Goal: Transaction & Acquisition: Purchase product/service

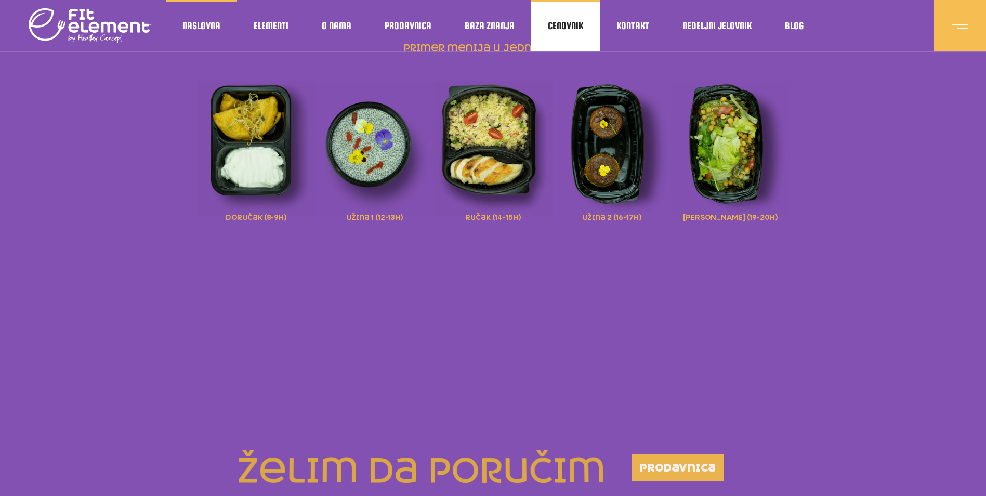
click at [575, 18] on link "Cenovnik" at bounding box center [565, 25] width 69 height 51
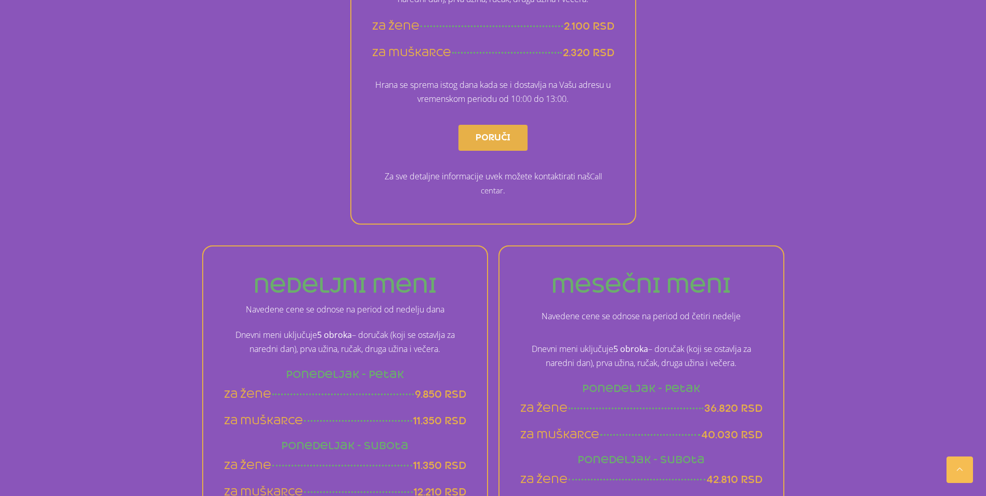
scroll to position [416, 0]
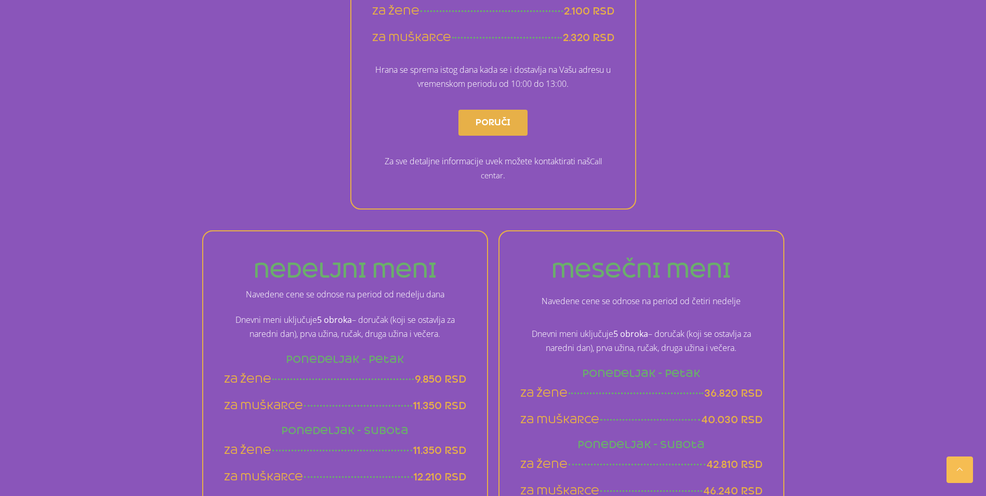
click at [491, 118] on span "Poruči" at bounding box center [492, 122] width 35 height 17
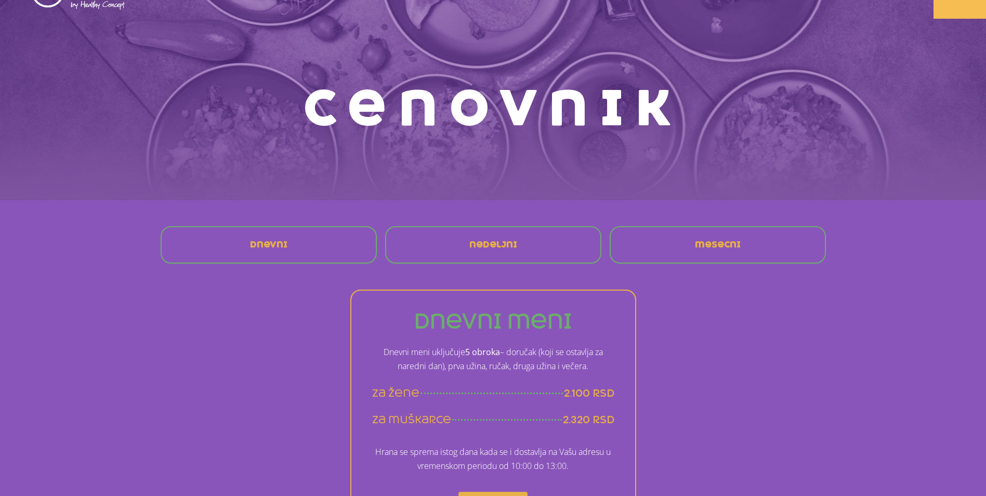
scroll to position [52, 0]
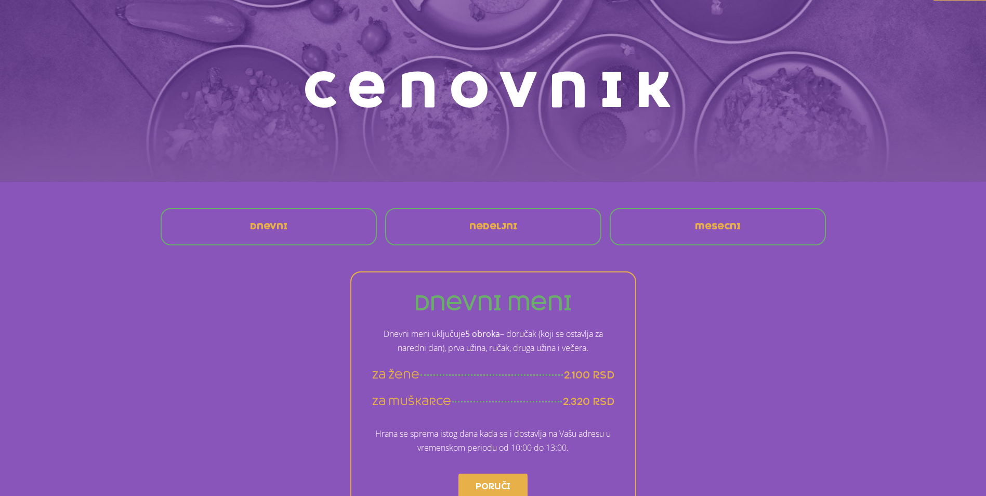
click at [314, 230] on div "Dnevni" at bounding box center [269, 226] width 204 height 25
click at [259, 222] on span "Dnevni" at bounding box center [268, 226] width 37 height 8
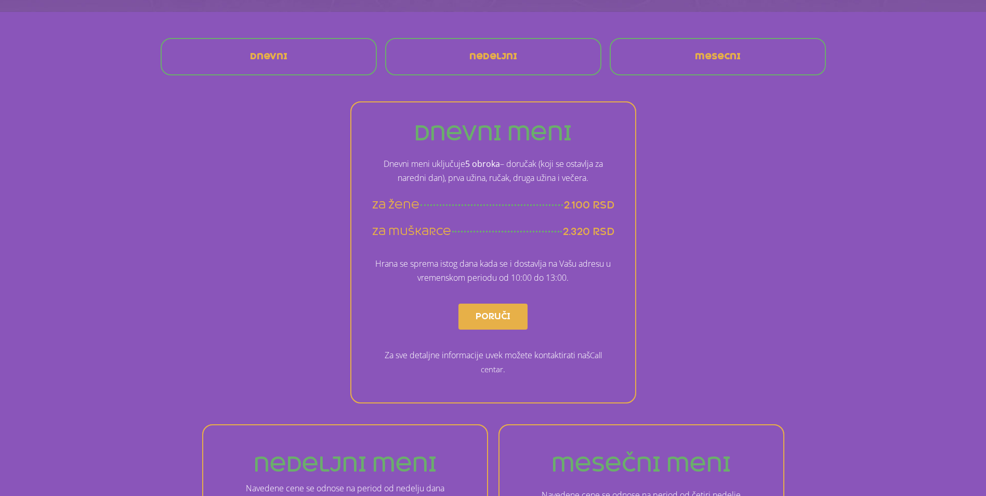
scroll to position [157, 0]
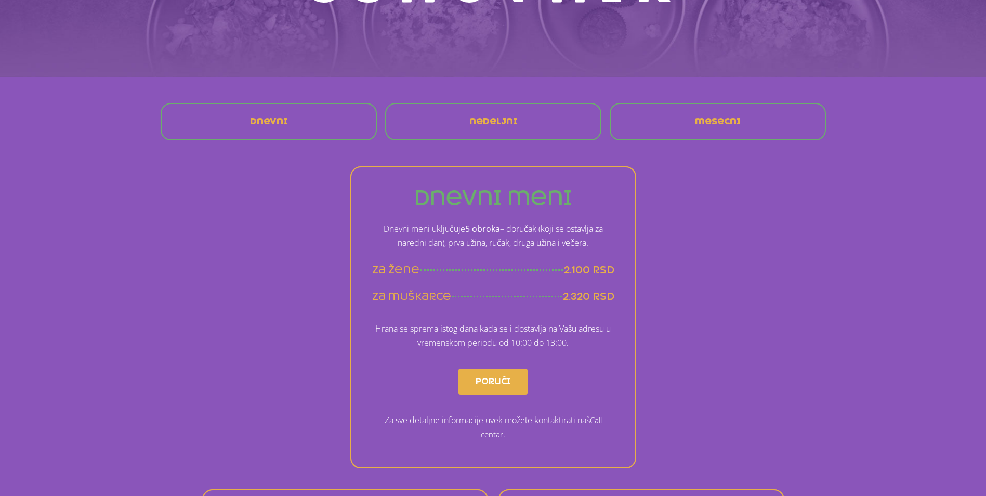
click at [288, 118] on link "Dnevni" at bounding box center [269, 121] width 54 height 25
click at [437, 124] on div "nedeljni" at bounding box center [493, 121] width 204 height 25
click at [735, 127] on link "mesecni" at bounding box center [717, 121] width 62 height 25
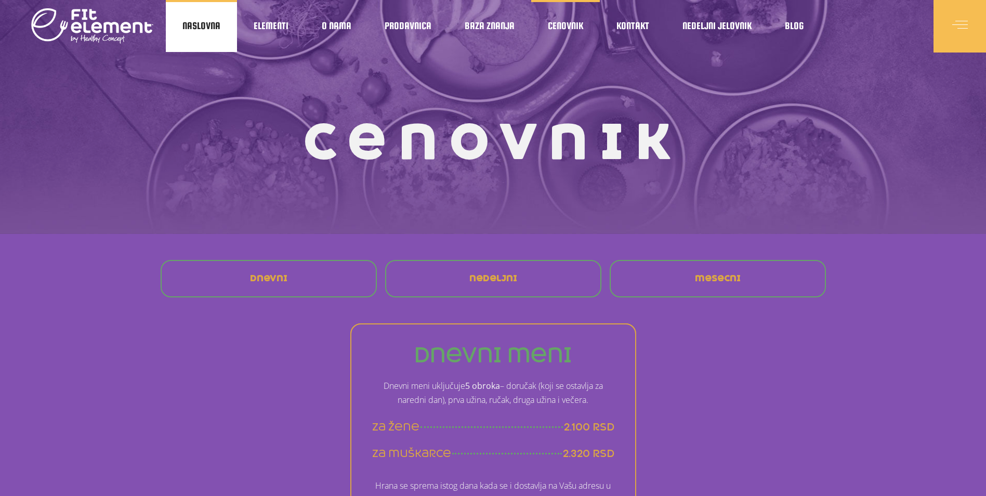
click at [196, 23] on span "Naslovna" at bounding box center [201, 25] width 38 height 5
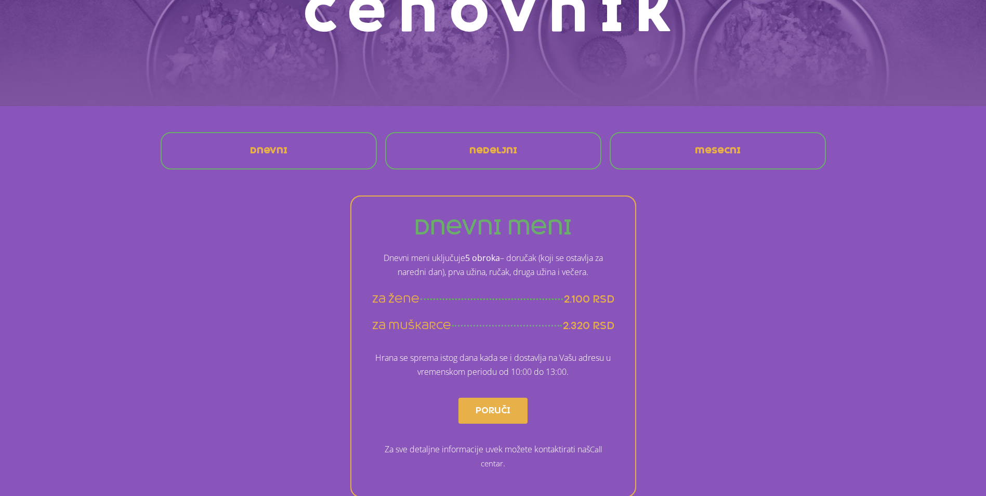
scroll to position [52, 0]
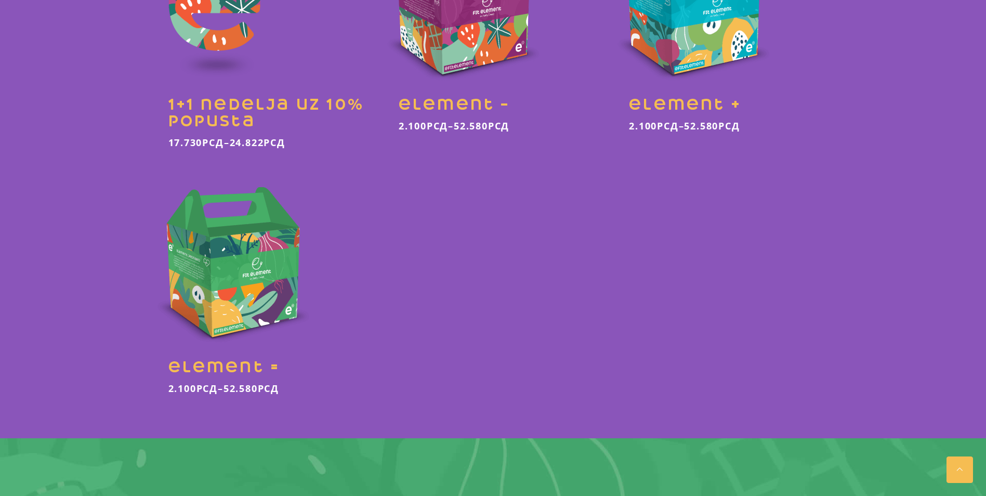
scroll to position [416, 0]
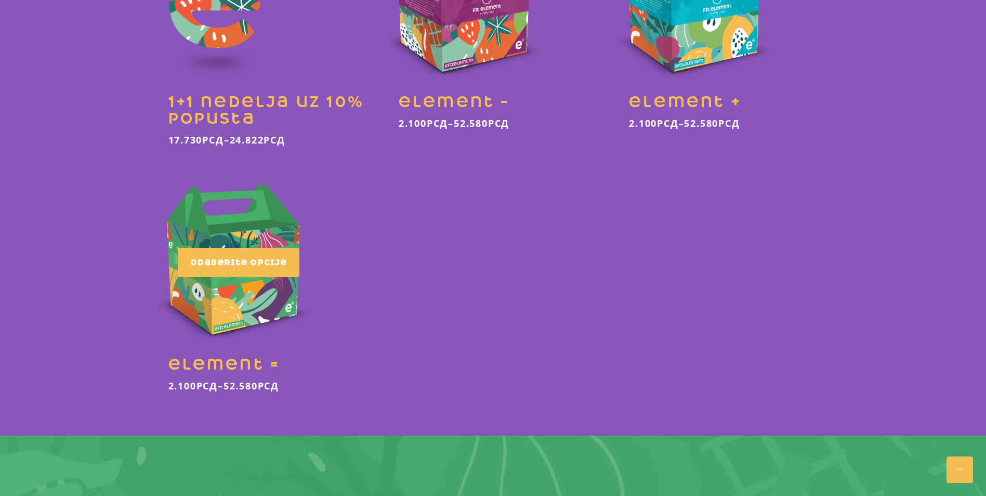
click at [241, 320] on link at bounding box center [262, 289] width 215 height 230
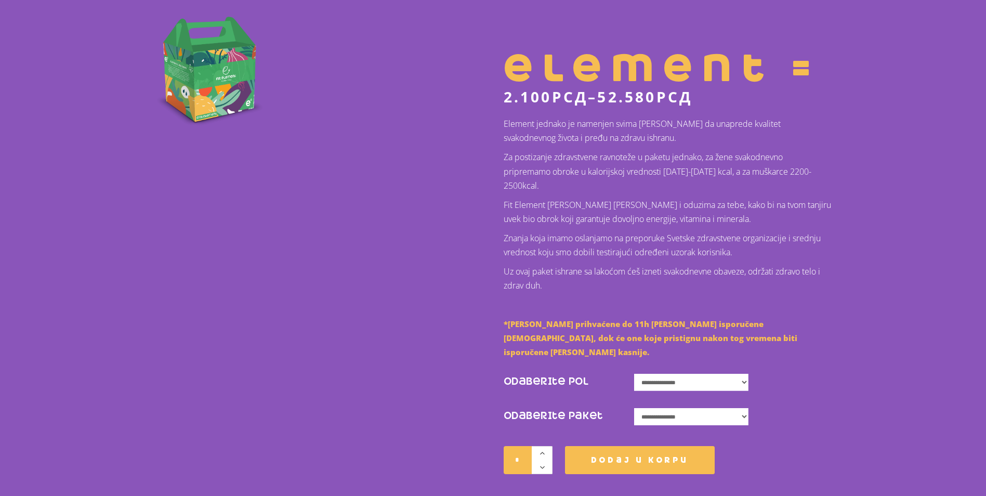
scroll to position [260, 0]
click at [692, 373] on select "**********" at bounding box center [691, 381] width 114 height 17
click at [634, 373] on select "**********" at bounding box center [691, 381] width 114 height 17
select select "*****"
click at [670, 407] on select "**********" at bounding box center [691, 415] width 114 height 17
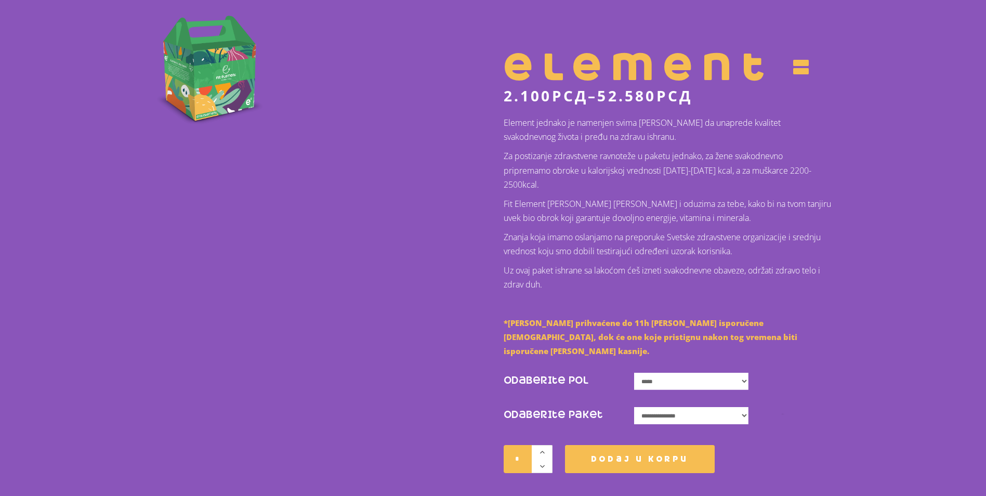
select select "**********"
click at [634, 407] on select "**********" at bounding box center [691, 415] width 114 height 17
select select "*****"
select select "**********"
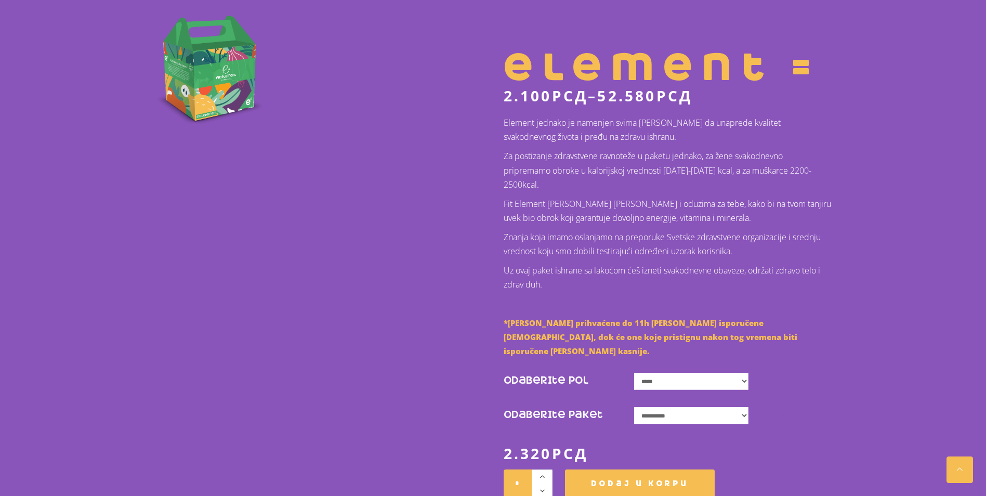
scroll to position [364, 0]
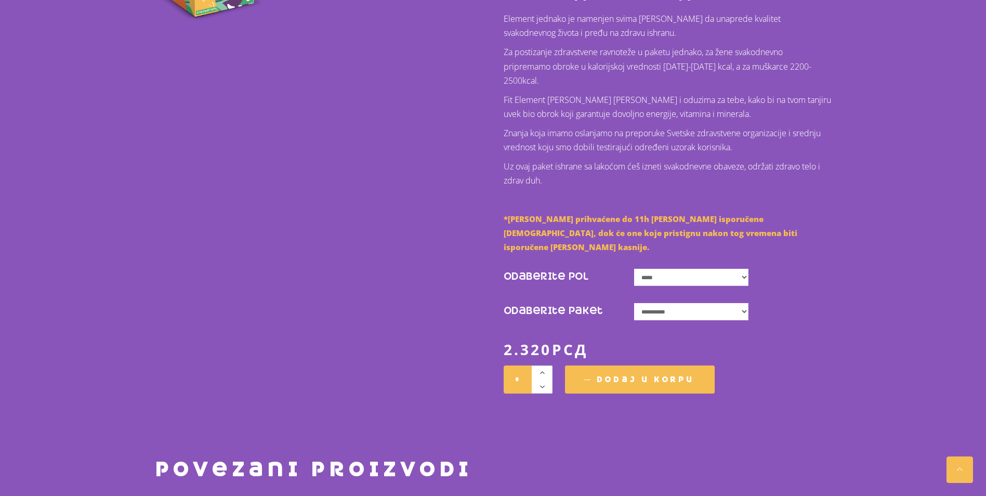
click at [652, 372] on span "Dodaj u korpu" at bounding box center [645, 379] width 98 height 15
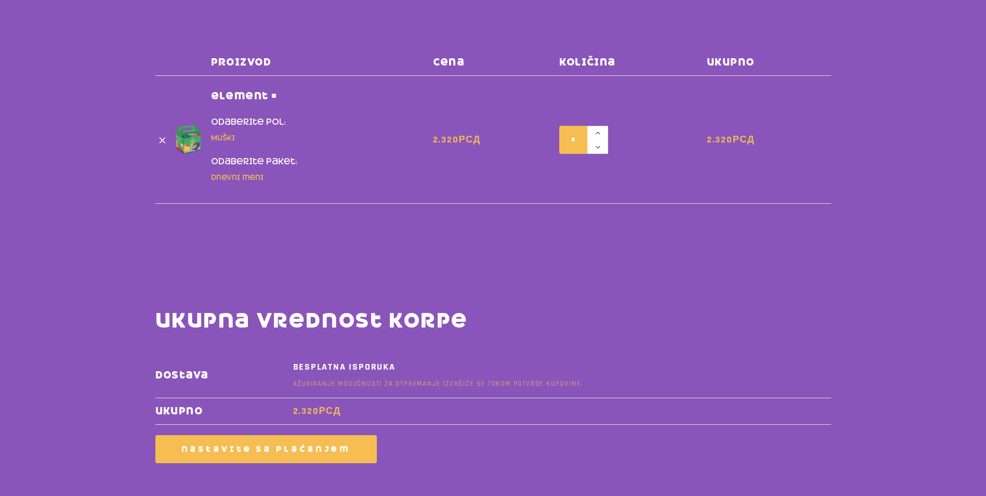
scroll to position [104, 0]
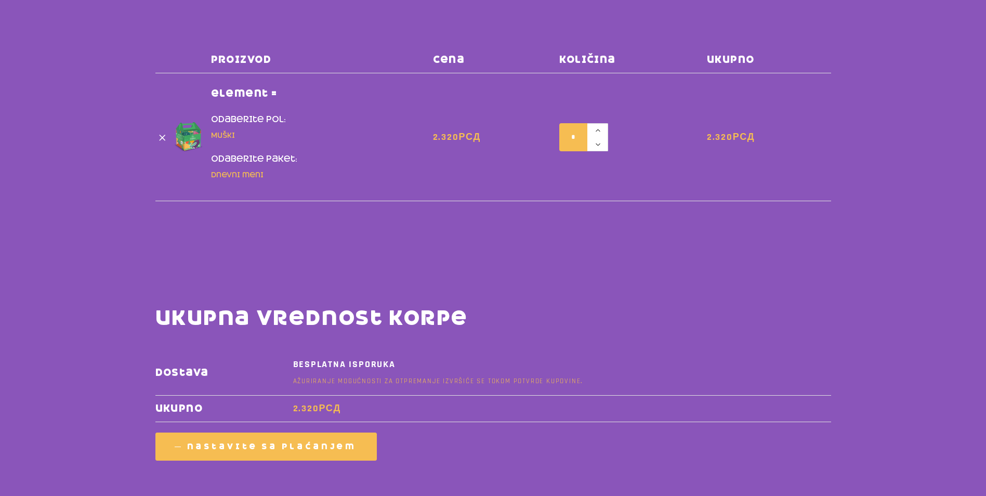
click at [314, 445] on span "Nastavite sa plaćanjem" at bounding box center [272, 446] width 170 height 9
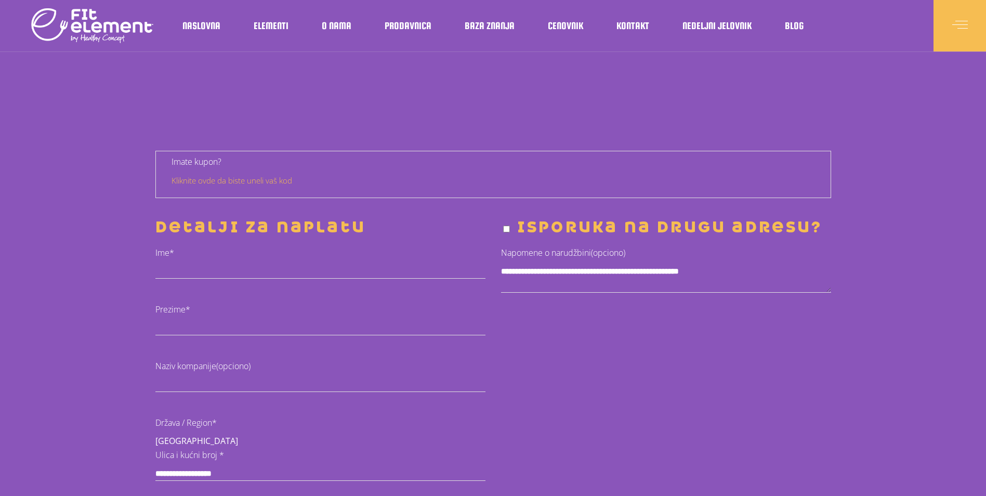
select select "****"
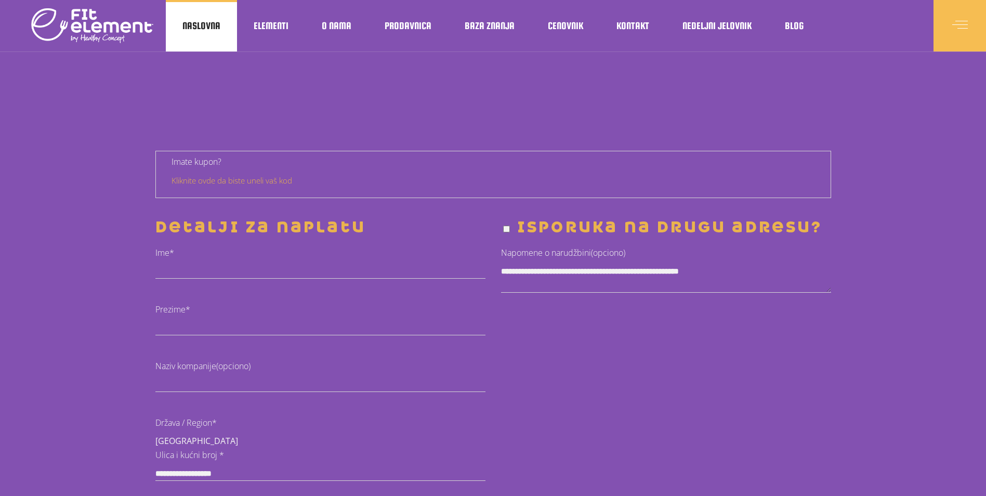
click at [188, 17] on link "Naslovna" at bounding box center [201, 25] width 71 height 51
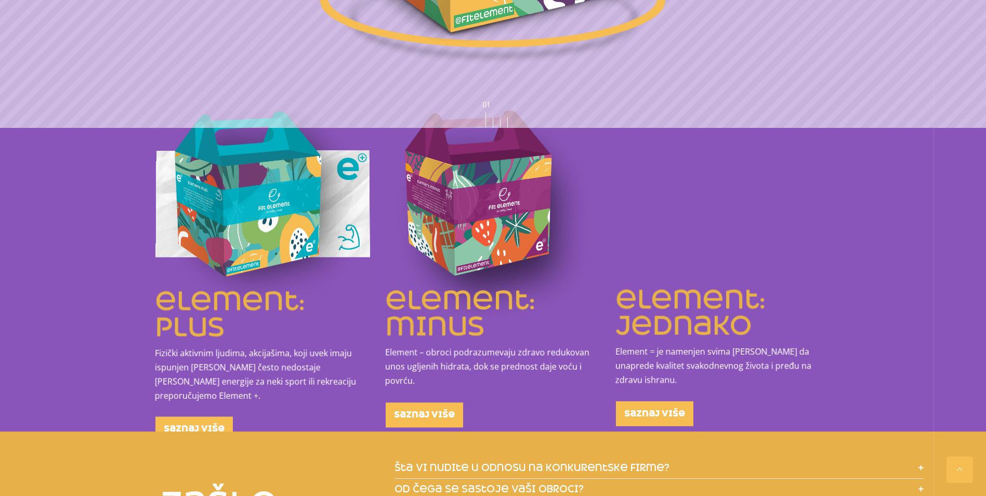
scroll to position [1403, 0]
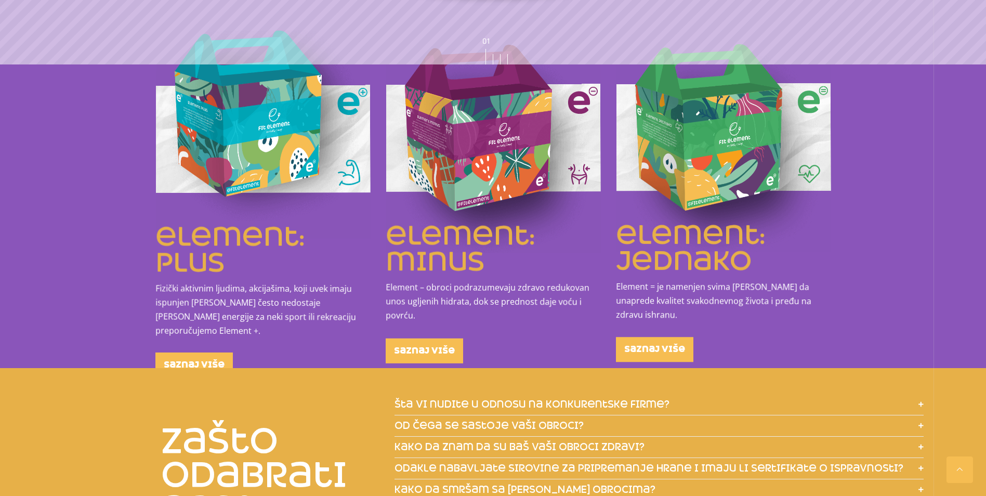
click at [301, 171] on img at bounding box center [262, 134] width 215 height 209
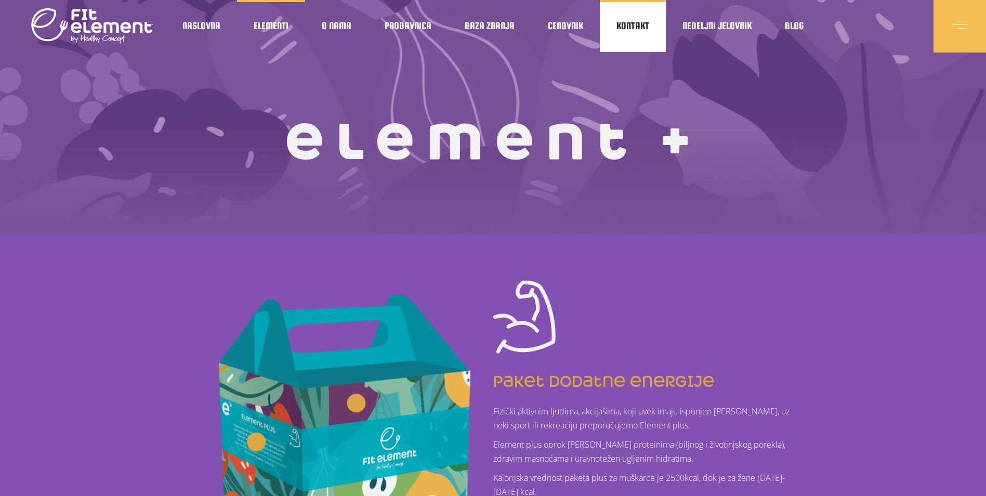
click at [620, 25] on span "Kontakt" at bounding box center [632, 25] width 33 height 5
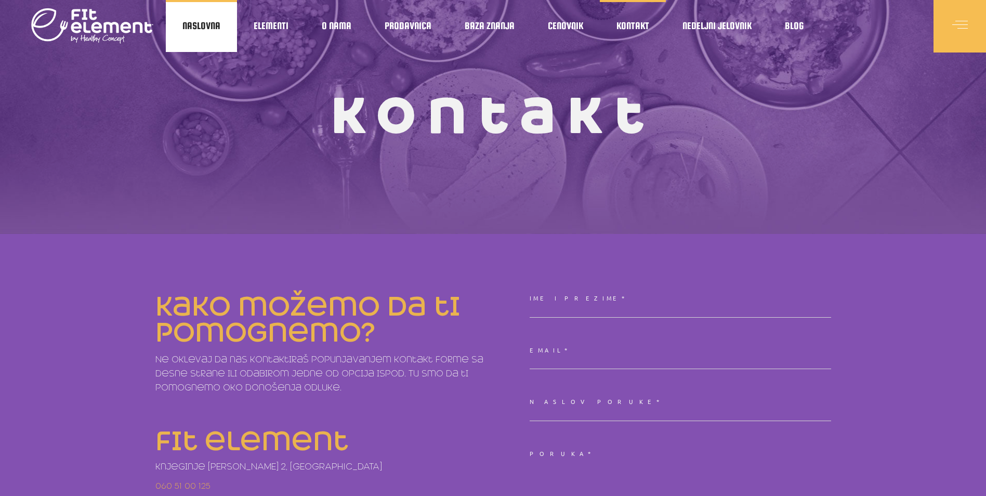
click at [197, 26] on span "Naslovna" at bounding box center [201, 25] width 38 height 5
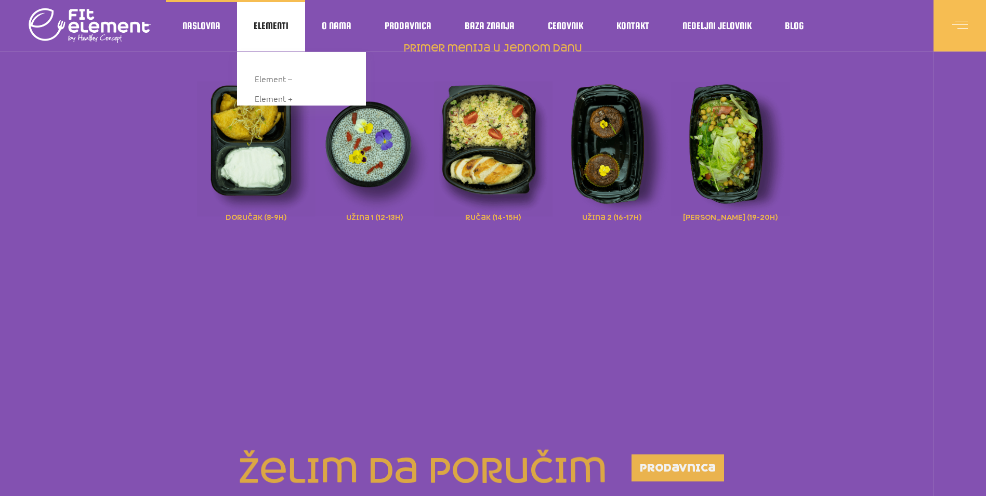
click at [275, 29] on span "Elementi" at bounding box center [271, 25] width 35 height 5
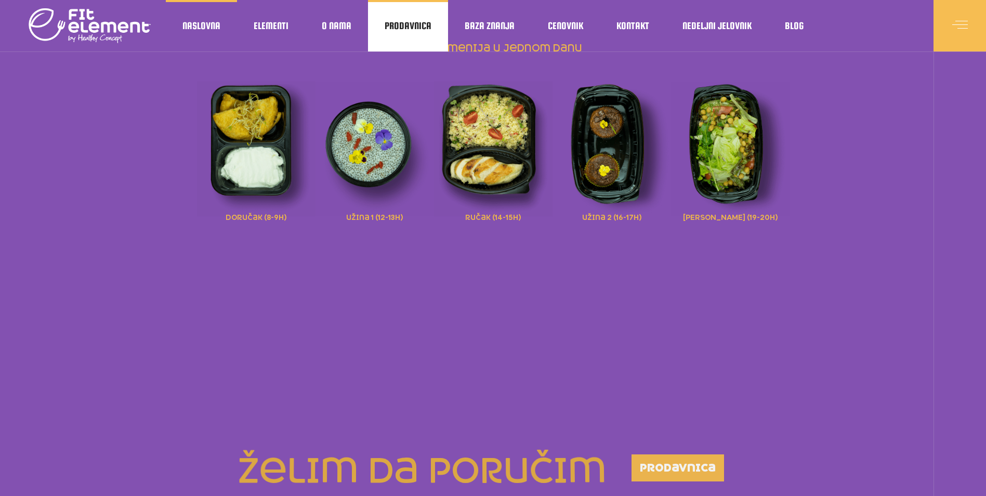
click at [401, 32] on link "Prodavnica" at bounding box center [408, 25] width 80 height 51
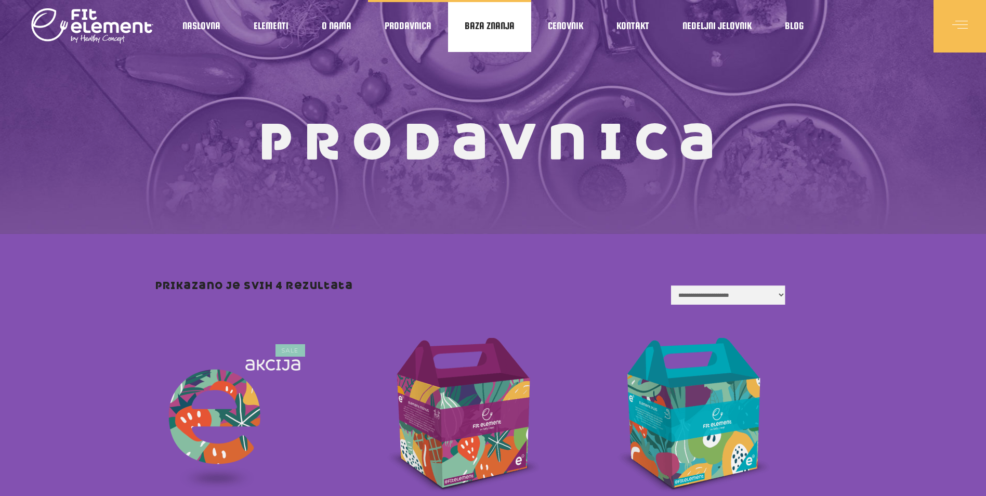
click at [488, 39] on link "Baza znanja" at bounding box center [489, 26] width 83 height 52
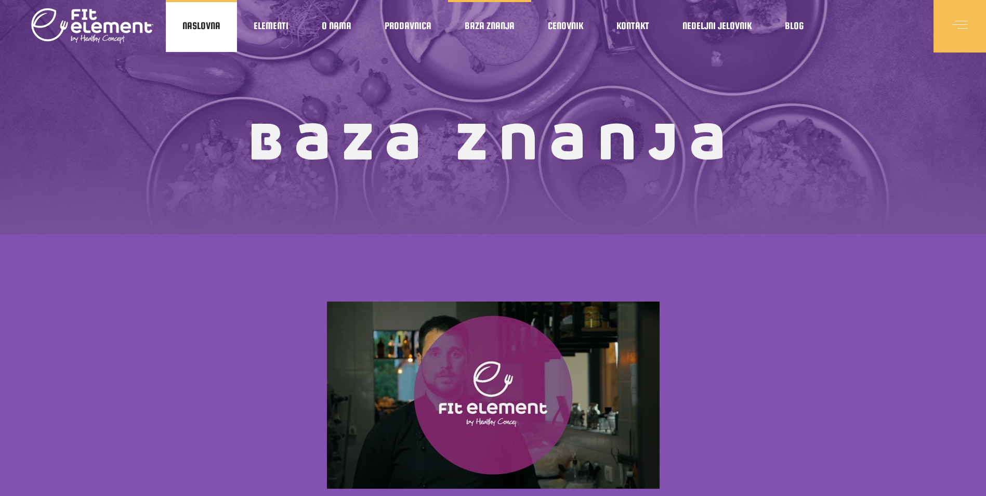
click at [184, 29] on span "Naslovna" at bounding box center [201, 25] width 38 height 5
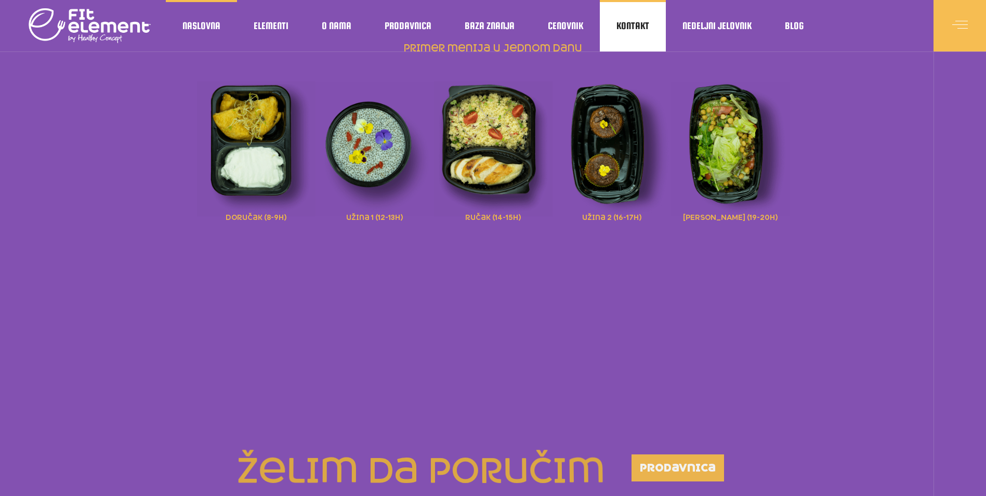
click at [649, 27] on link "Kontakt" at bounding box center [633, 25] width 66 height 51
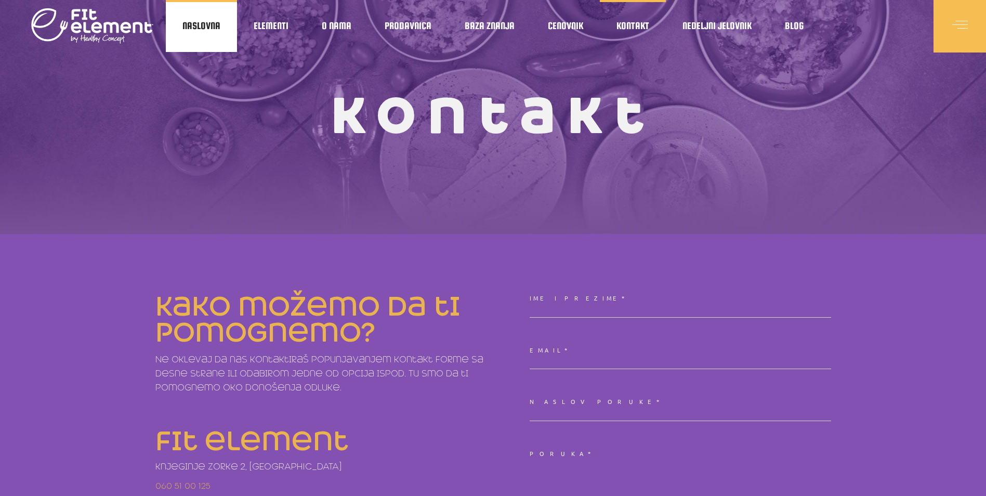
click at [223, 39] on link "Naslovna" at bounding box center [201, 26] width 71 height 52
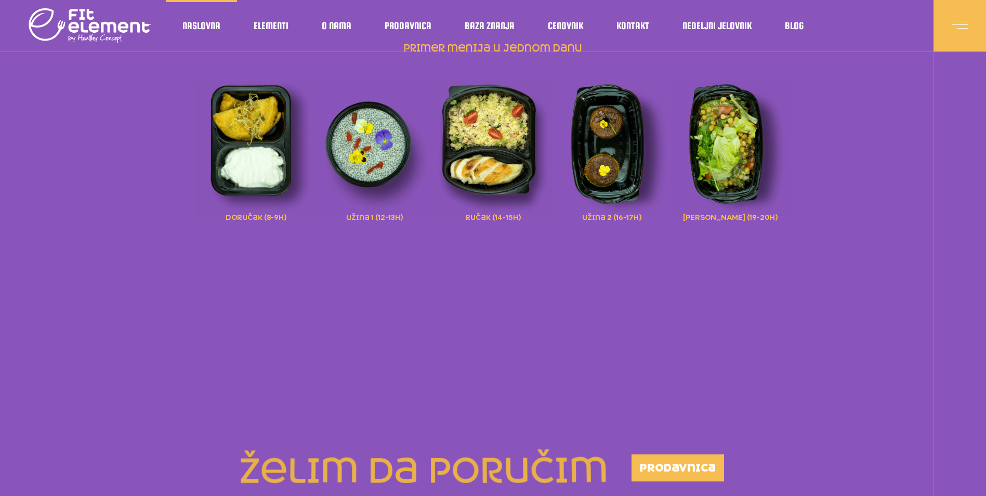
click at [77, 3] on div at bounding box center [75, 25] width 151 height 51
click at [87, 19] on img at bounding box center [90, 26] width 122 height 42
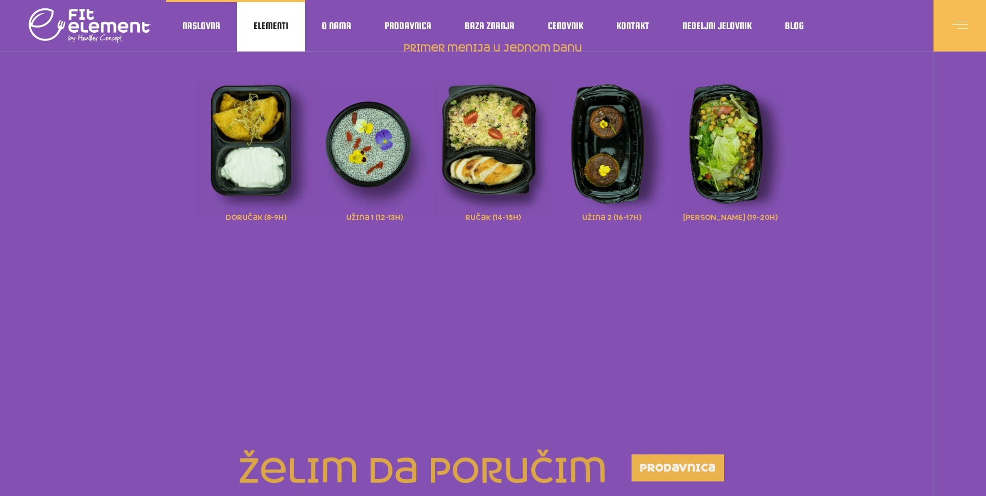
click at [273, 28] on span "Elementi" at bounding box center [271, 25] width 35 height 5
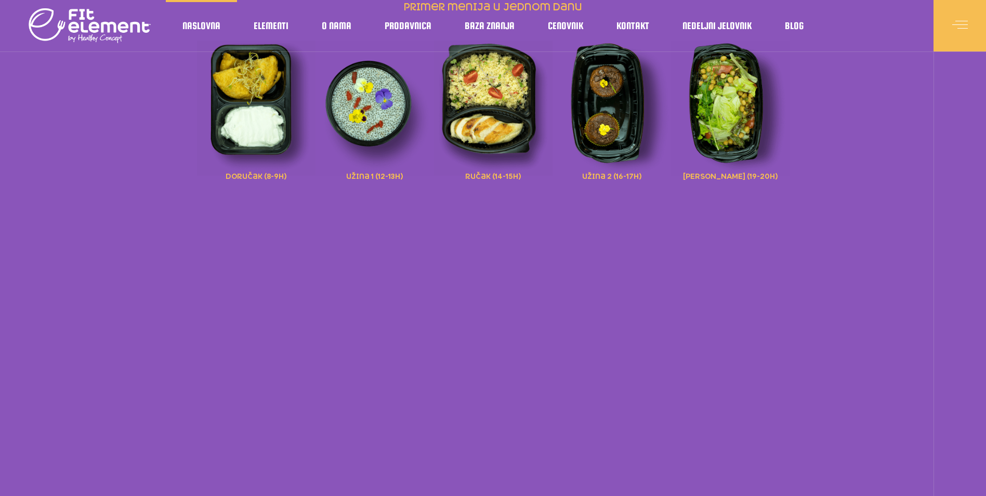
scroll to position [1403, 0]
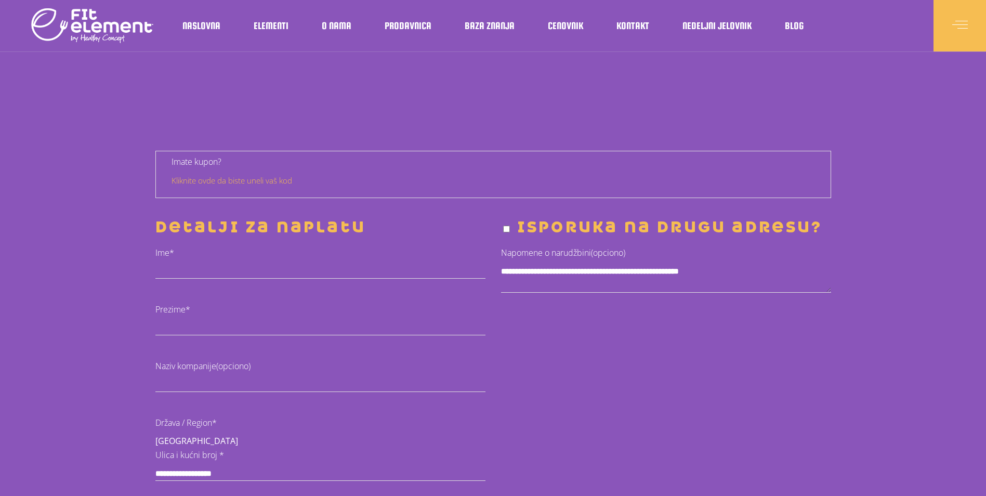
select select "****"
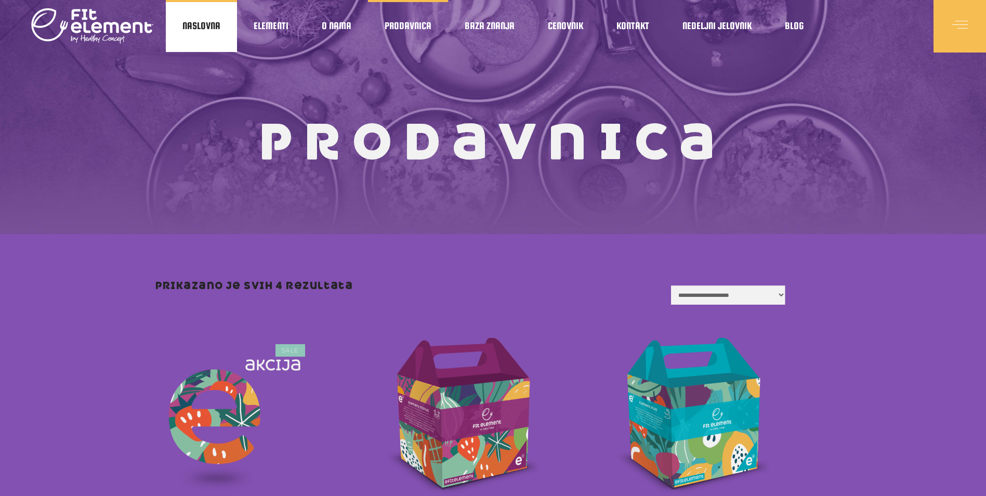
click at [192, 29] on span "Naslovna" at bounding box center [201, 25] width 38 height 5
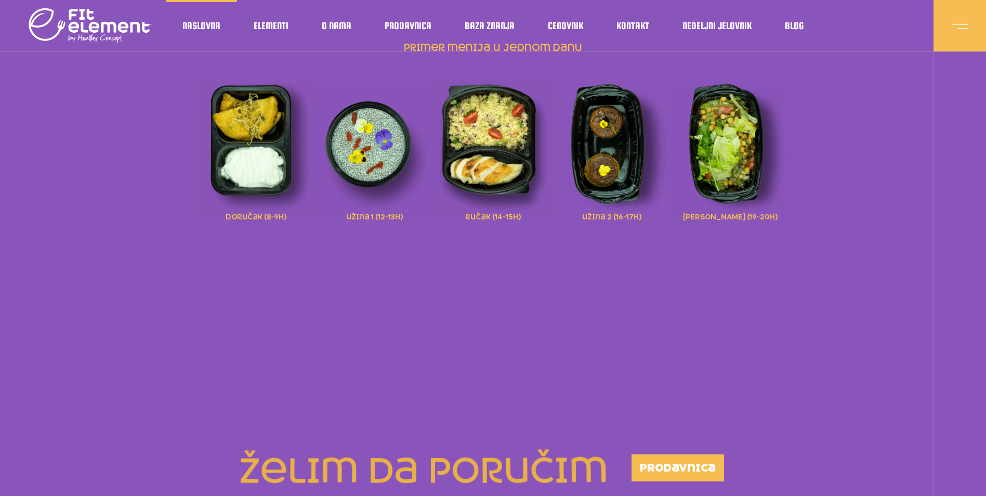
click at [94, 13] on img at bounding box center [90, 26] width 122 height 42
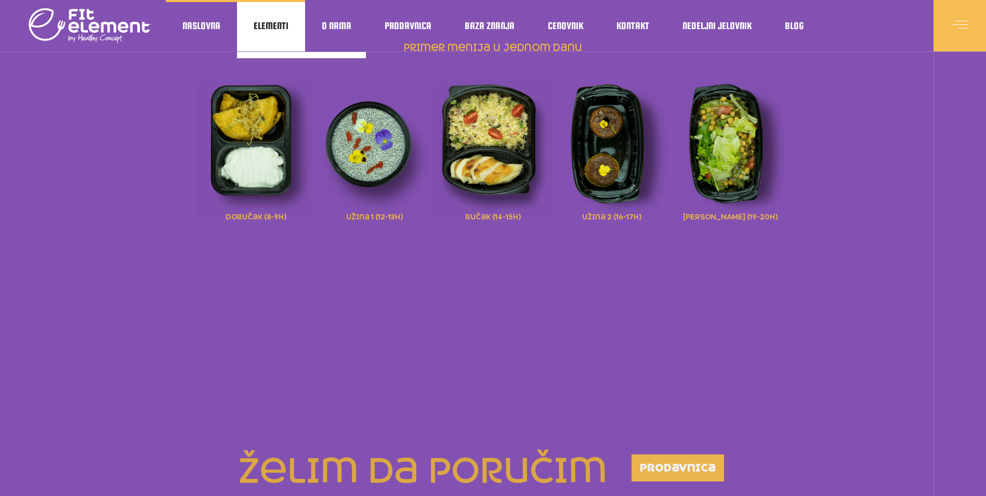
click at [274, 29] on span "Elementi" at bounding box center [271, 25] width 35 height 5
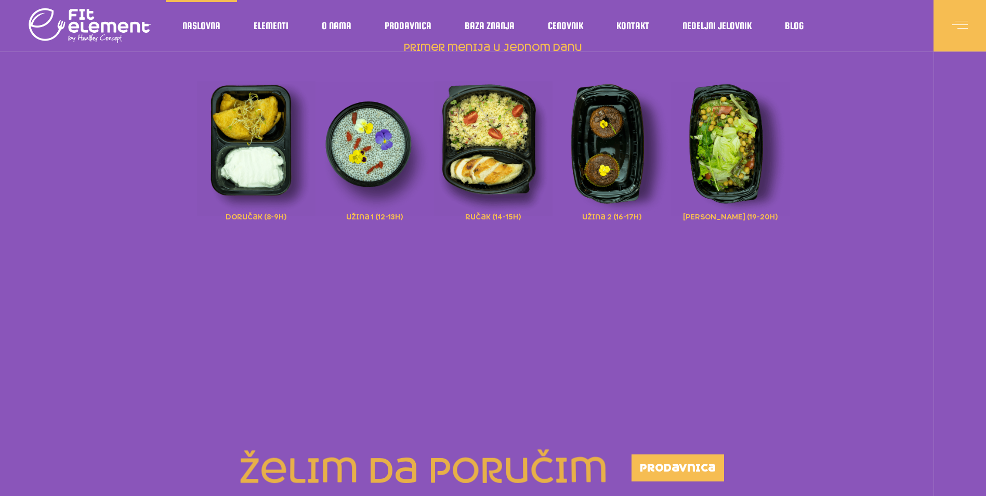
click at [122, 21] on img at bounding box center [90, 26] width 122 height 42
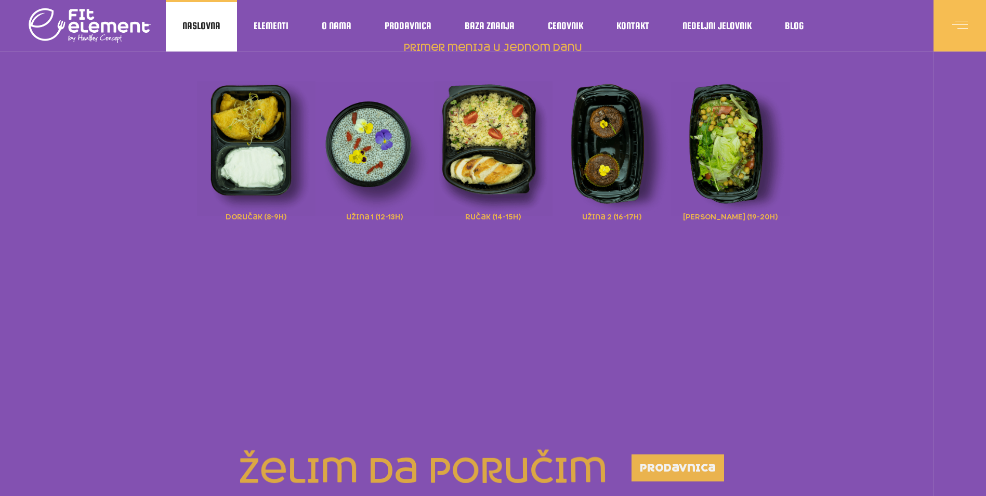
click at [213, 36] on link "Naslovna" at bounding box center [201, 25] width 71 height 51
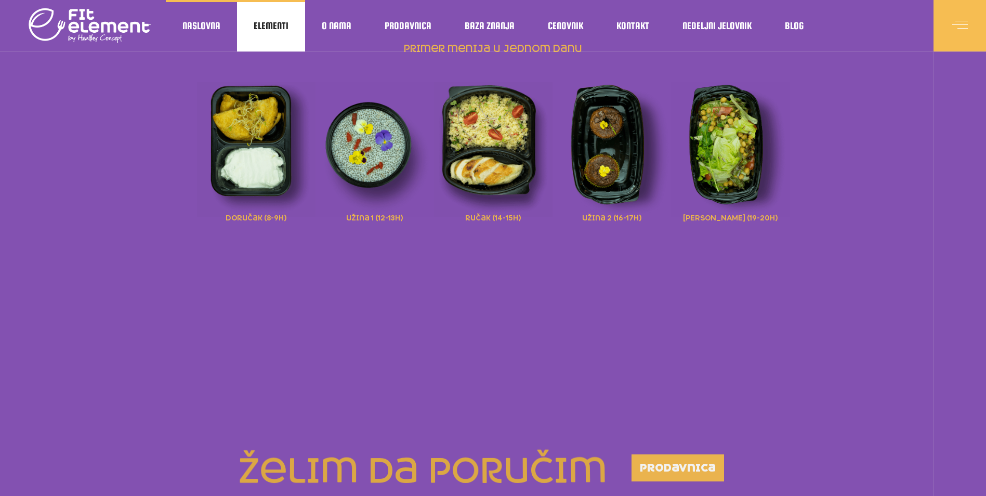
click at [266, 29] on span "Elementi" at bounding box center [271, 25] width 35 height 5
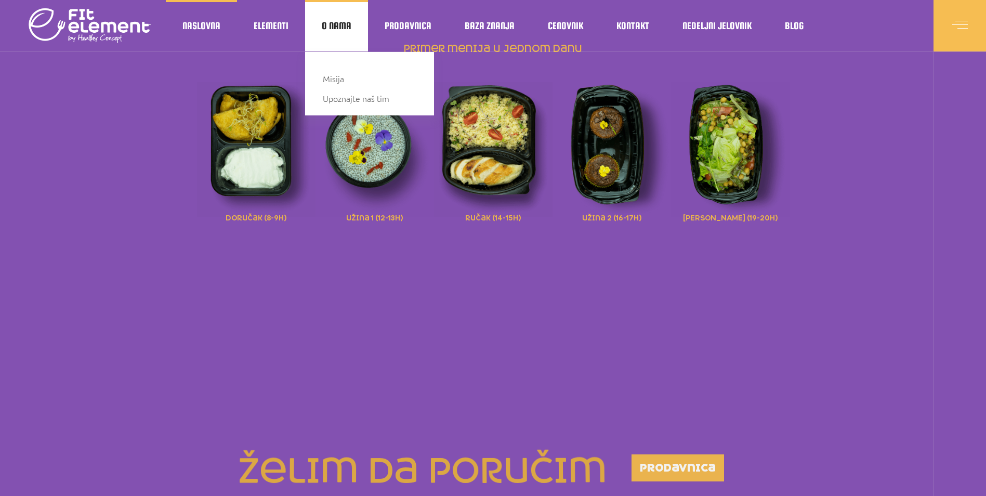
click at [329, 29] on span "O nama" at bounding box center [337, 25] width 30 height 5
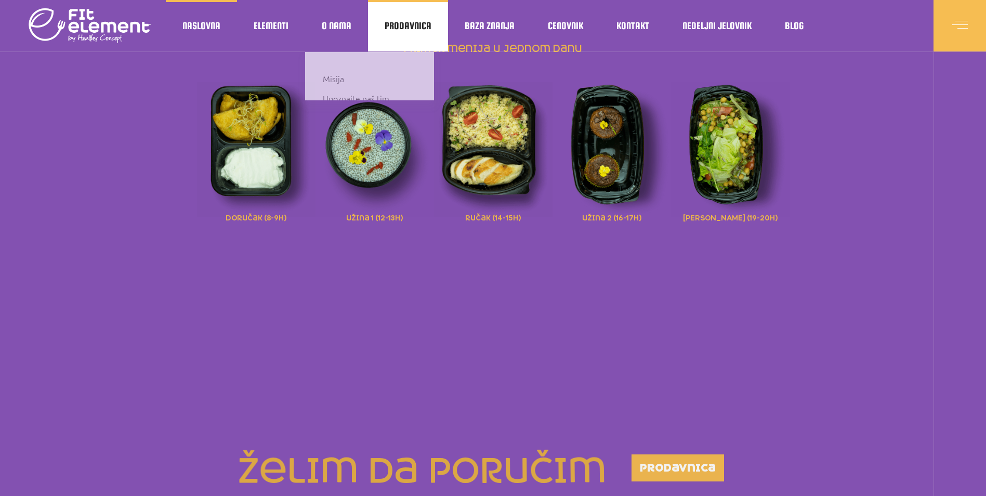
click at [405, 36] on link "Prodavnica" at bounding box center [408, 25] width 80 height 51
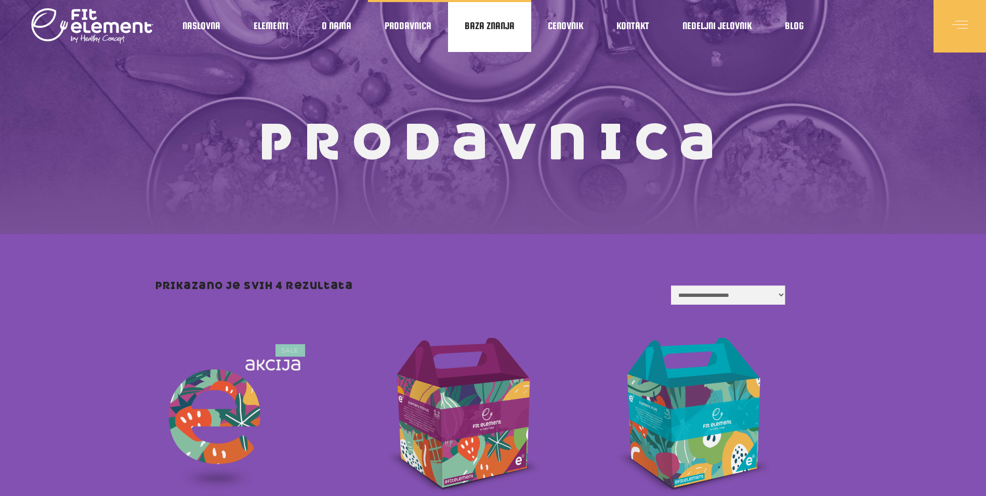
click at [488, 29] on span "Baza znanja" at bounding box center [490, 25] width 50 height 5
